Goal: Information Seeking & Learning: Learn about a topic

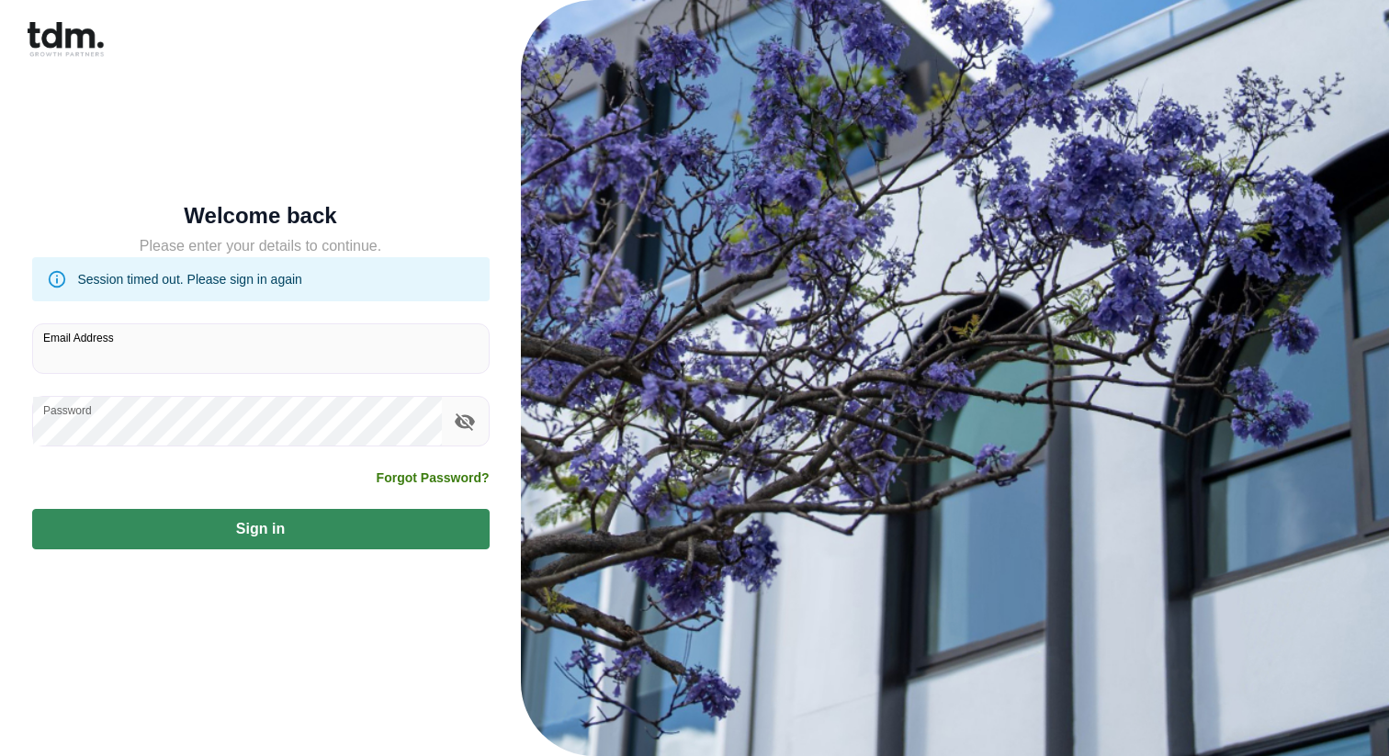
click at [100, 357] on input "Email Address" at bounding box center [261, 348] width 456 height 49
type input "**********"
click at [209, 522] on button "Sign in" at bounding box center [260, 529] width 457 height 40
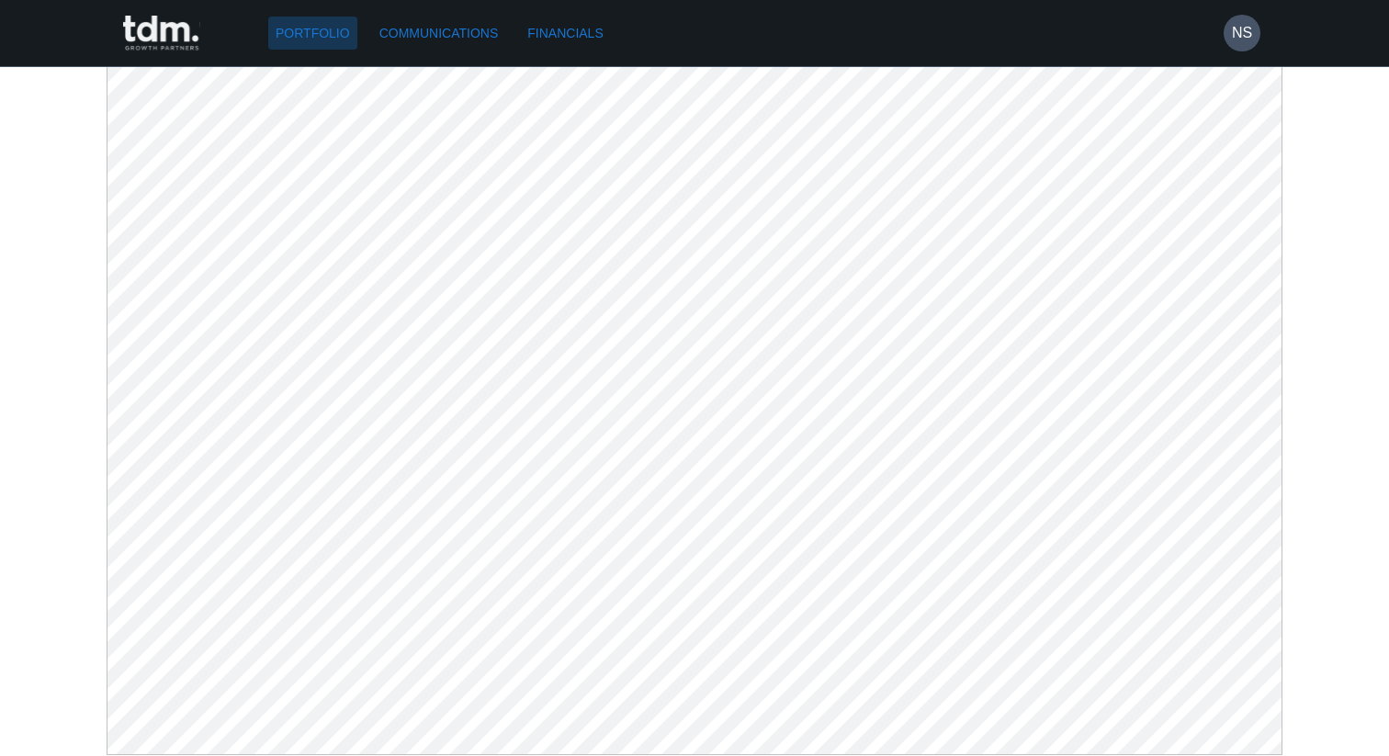
click at [295, 29] on link "Portfolio" at bounding box center [312, 34] width 89 height 34
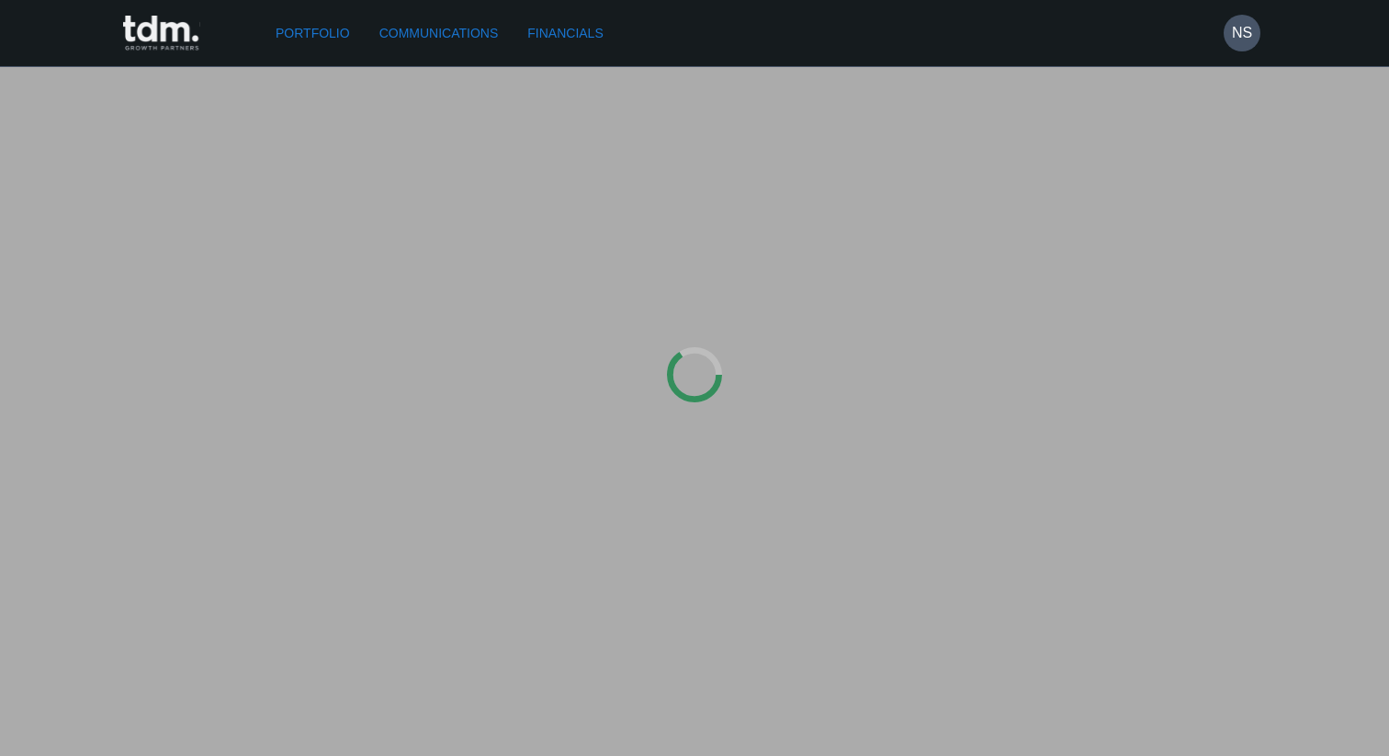
type input "*********"
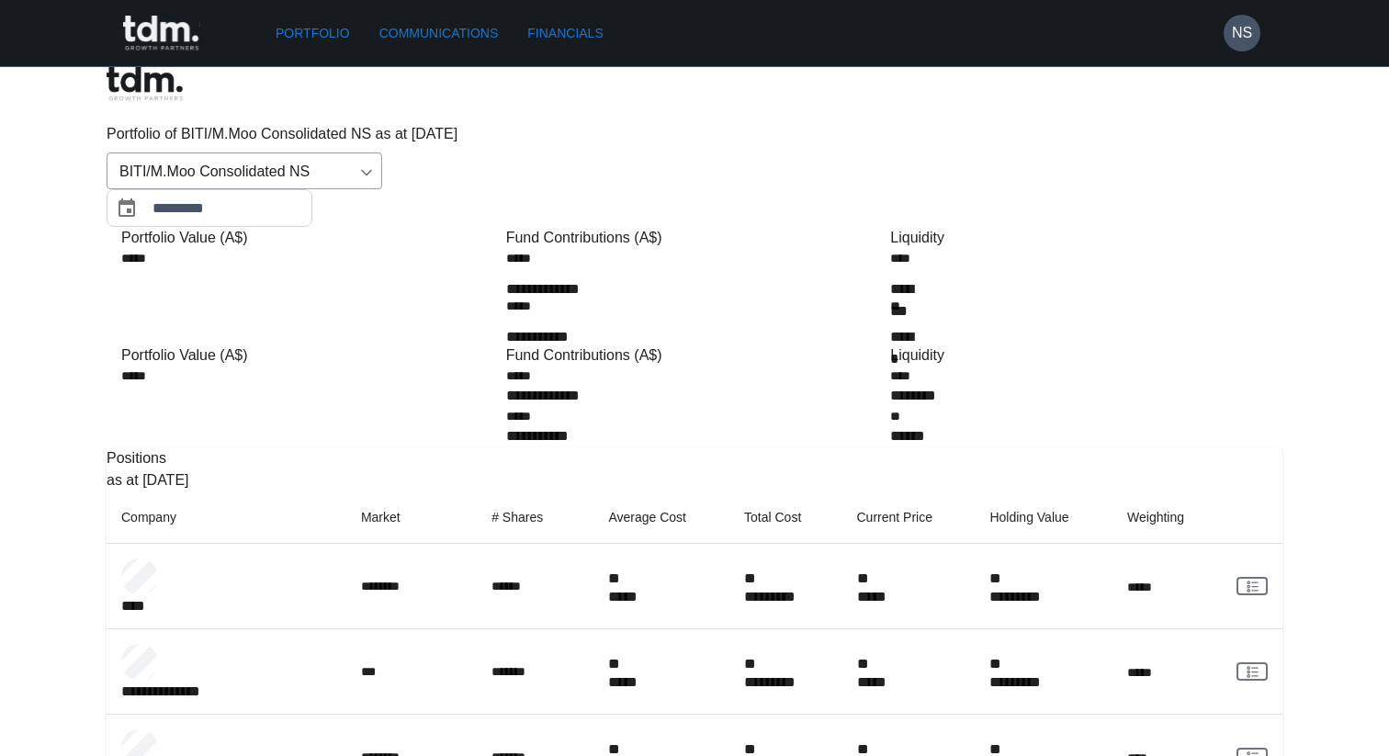
click at [414, 32] on link "Communications" at bounding box center [439, 34] width 134 height 34
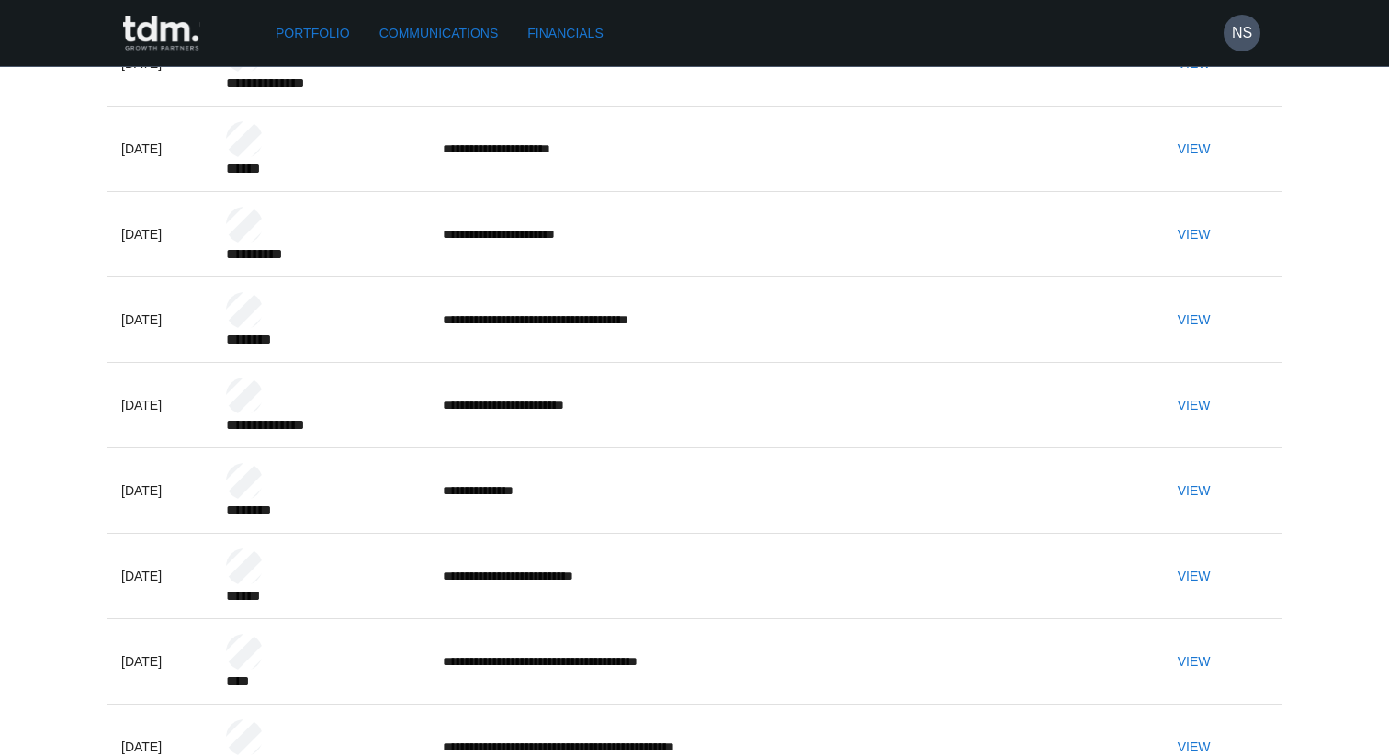
scroll to position [210, 0]
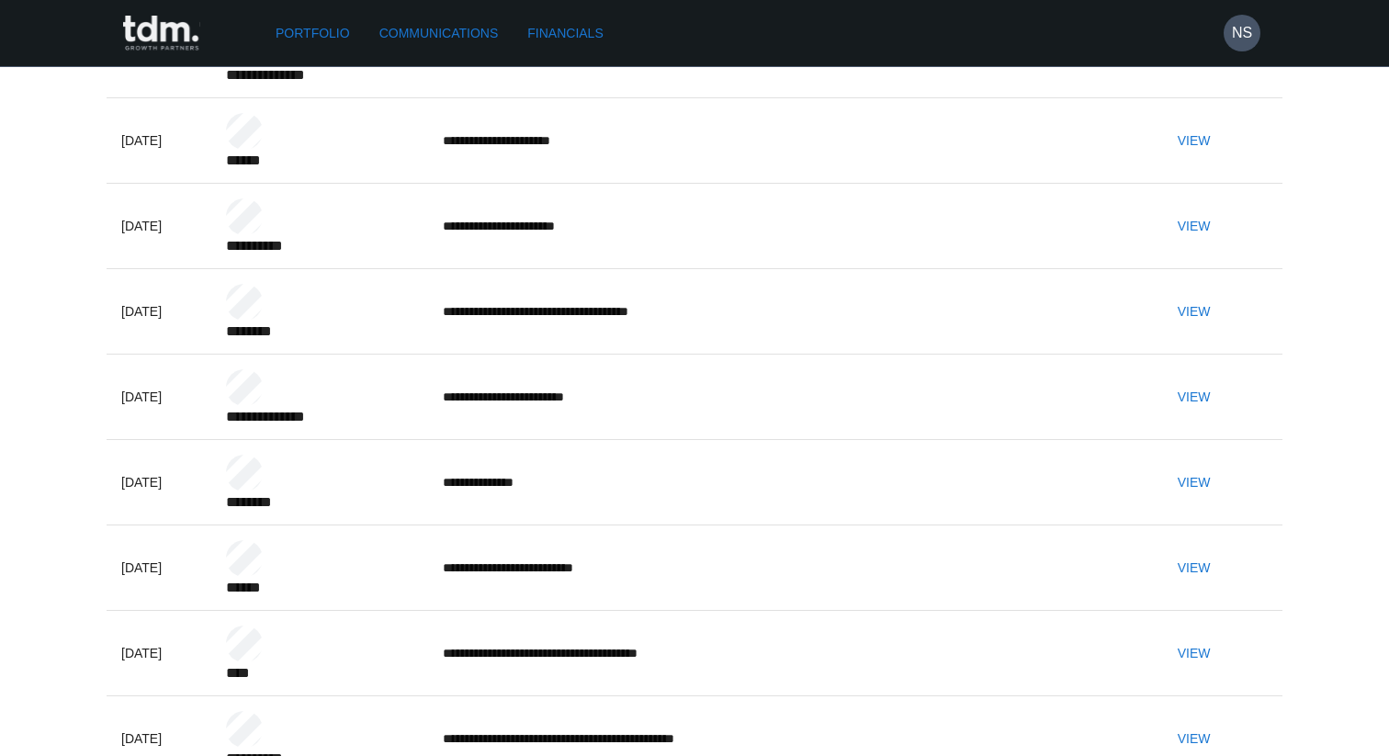
click at [1214, 414] on button "View" at bounding box center [1194, 397] width 59 height 34
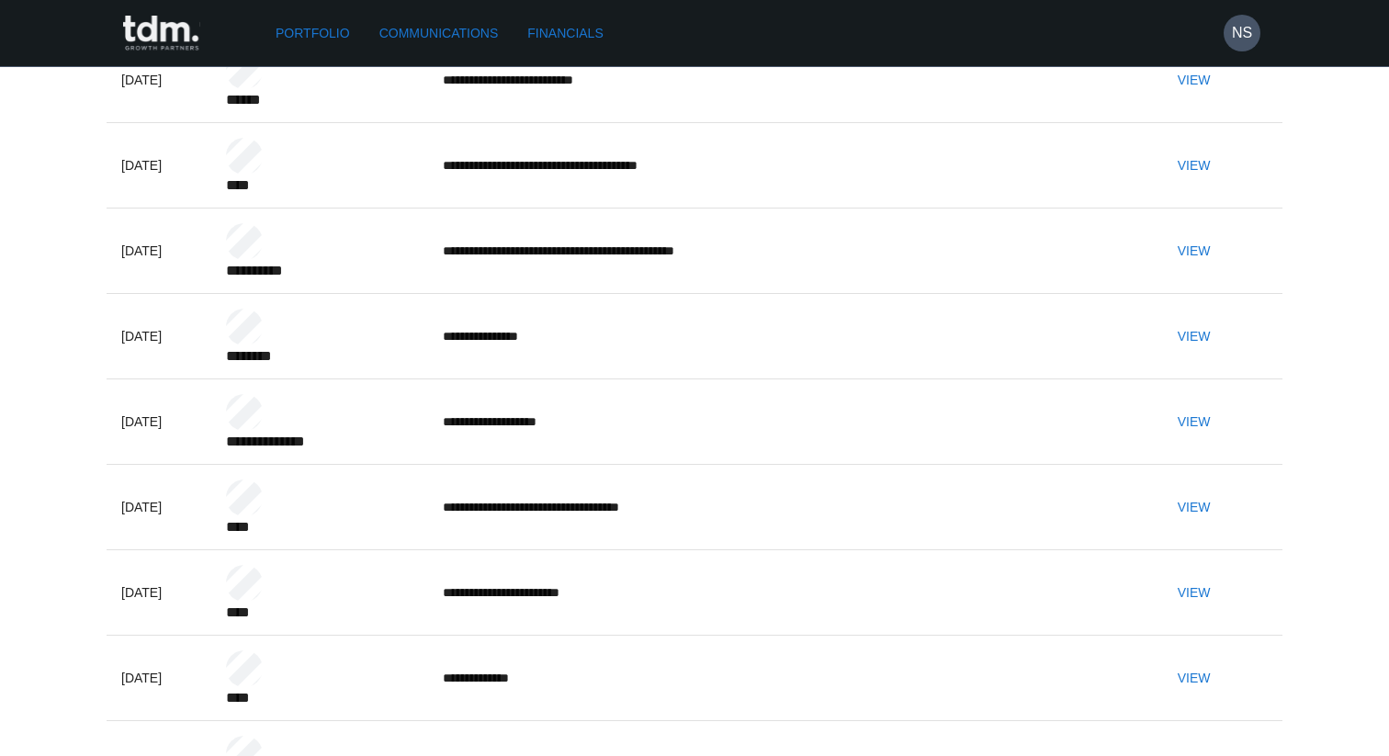
scroll to position [695, 0]
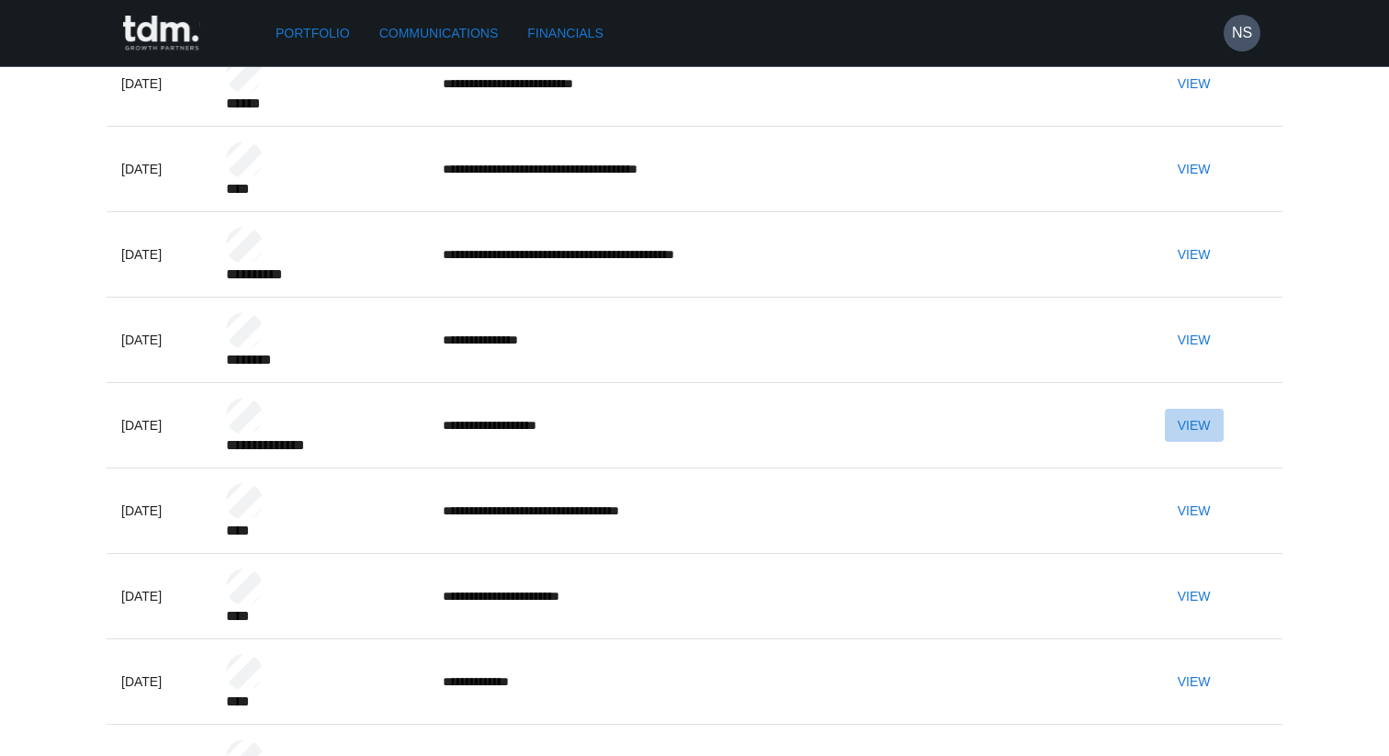
click at [1224, 409] on button "View" at bounding box center [1194, 426] width 59 height 34
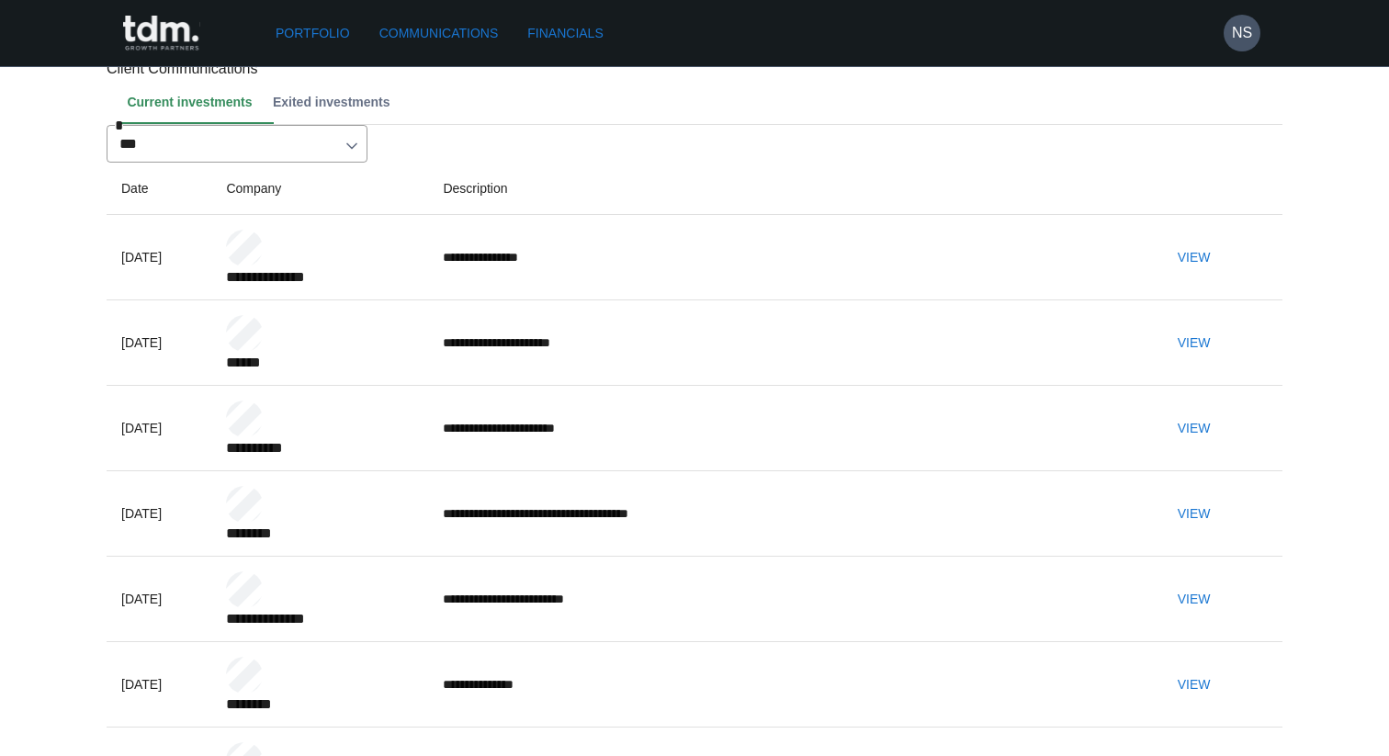
scroll to position [0, 0]
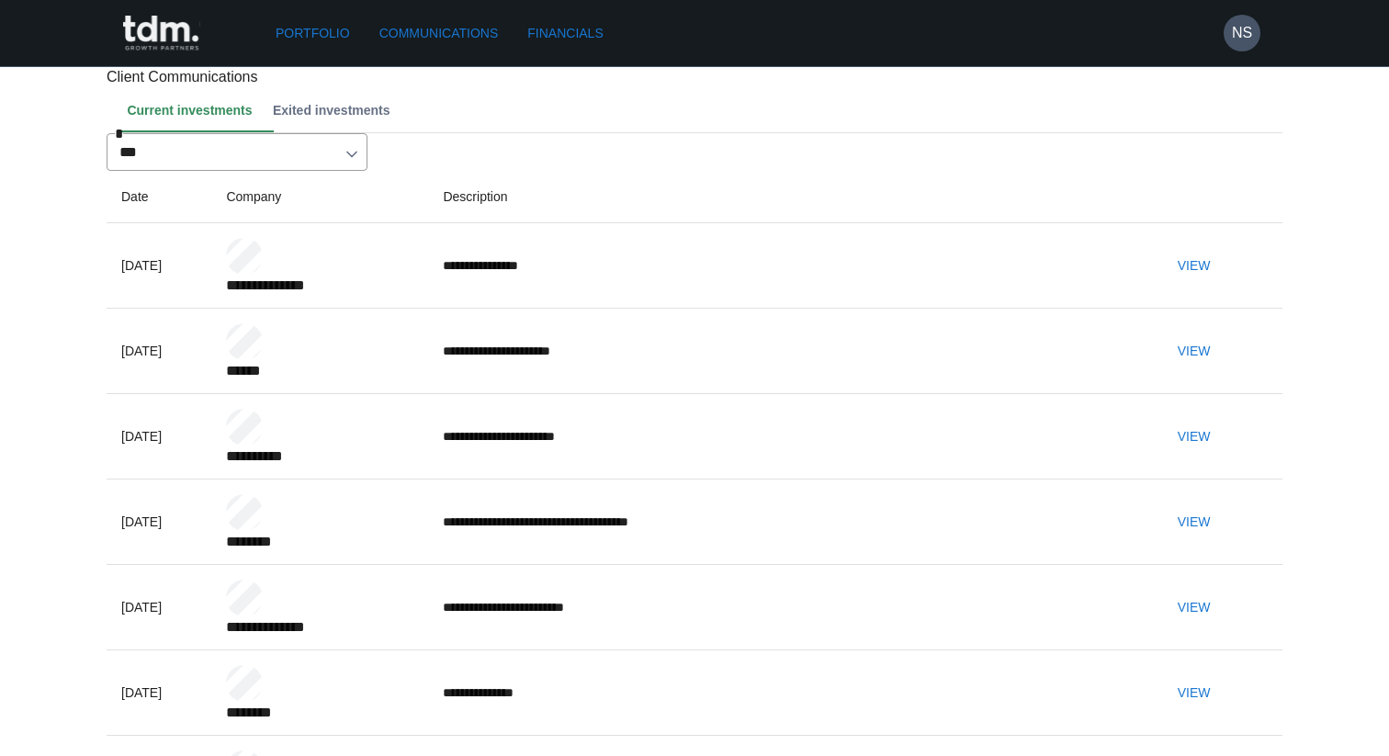
click at [327, 132] on button "Exited investments" at bounding box center [336, 110] width 138 height 44
